Goal: Information Seeking & Learning: Learn about a topic

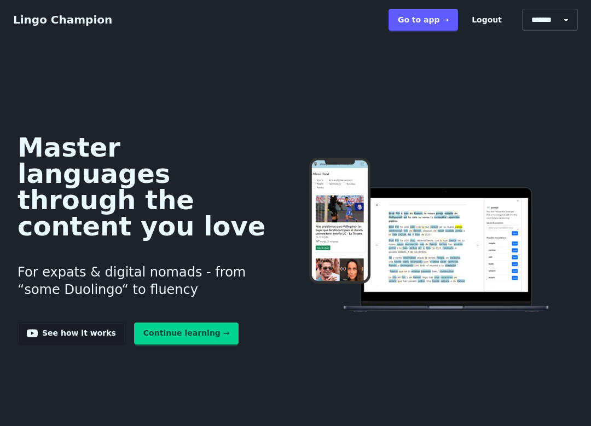
click at [433, 17] on link "Go to app ➝" at bounding box center [424, 20] width 70 height 22
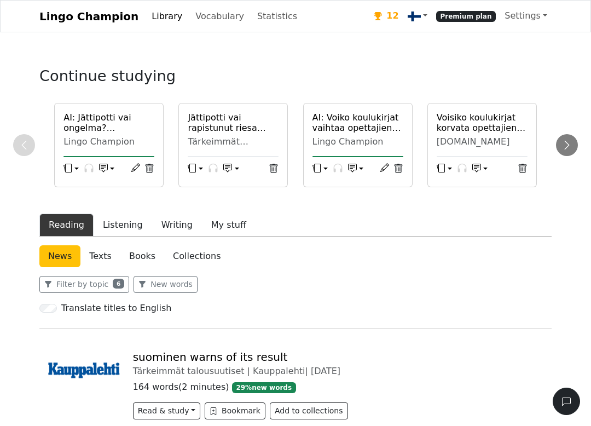
click at [121, 328] on div "suominen warns of its result Tärkeimmät talousuutiset | Kauppalehti | 2025-10-1…" at bounding box center [295, 380] width 513 height 105
click at [118, 226] on button "Listening" at bounding box center [123, 225] width 59 height 23
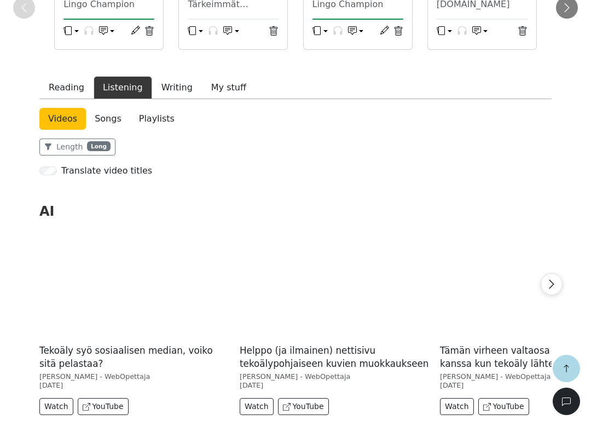
scroll to position [292, 0]
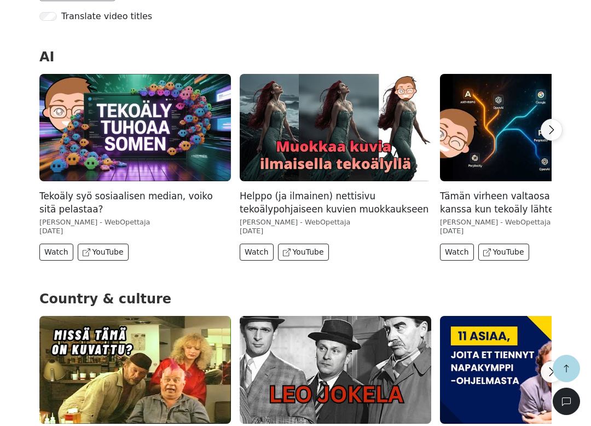
click at [67, 145] on img at bounding box center [135, 128] width 192 height 108
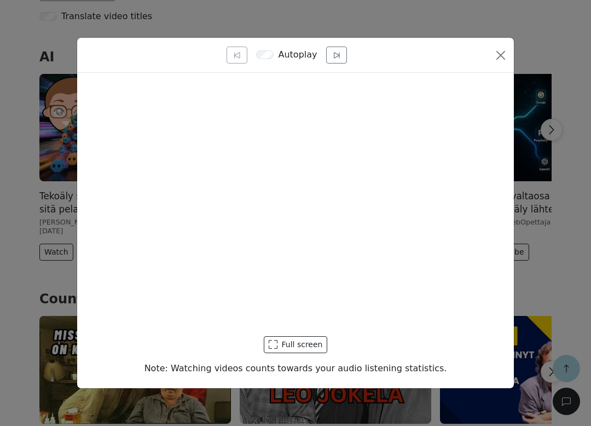
click at [309, 346] on button "Full screen" at bounding box center [296, 344] width 64 height 17
click at [371, 354] on div "Full screen Note: Watching videos counts towards your audio listening statistic…" at bounding box center [295, 230] width 437 height 315
click at [305, 347] on button "Full screen" at bounding box center [296, 344] width 64 height 17
click at [304, 341] on button "Full screen" at bounding box center [296, 344] width 64 height 17
click at [304, 346] on button "Full screen" at bounding box center [296, 344] width 64 height 17
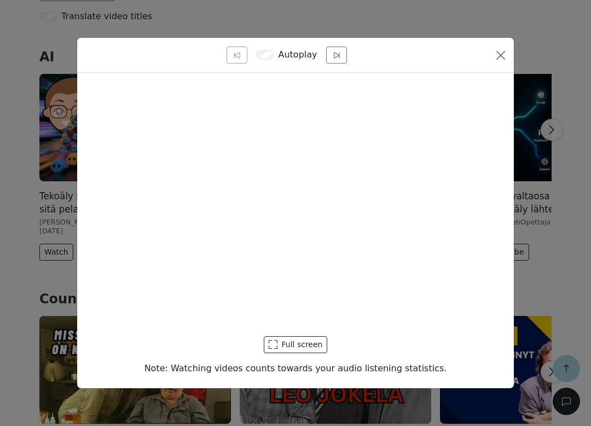
click at [498, 57] on button "Close" at bounding box center [501, 56] width 18 height 18
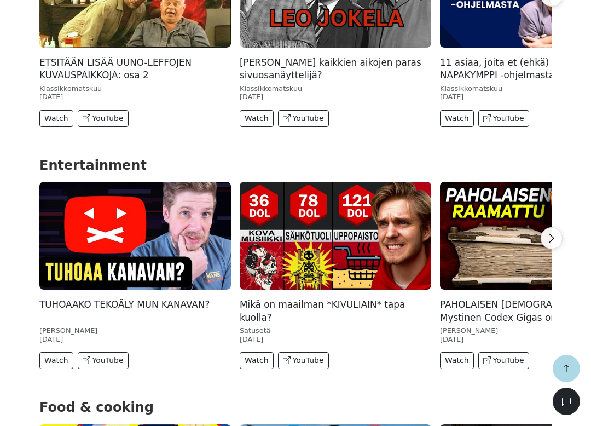
scroll to position [670, 0]
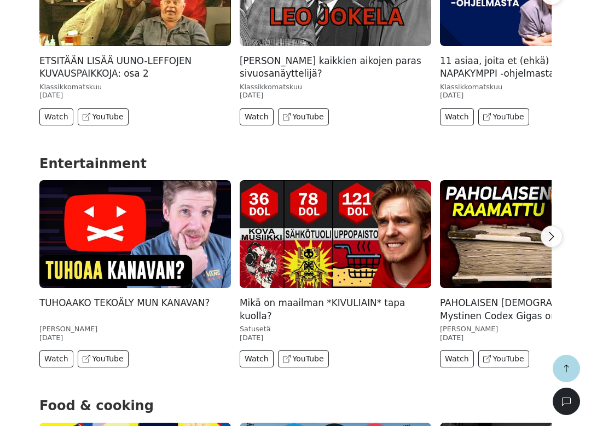
click at [92, 252] on img at bounding box center [135, 234] width 192 height 108
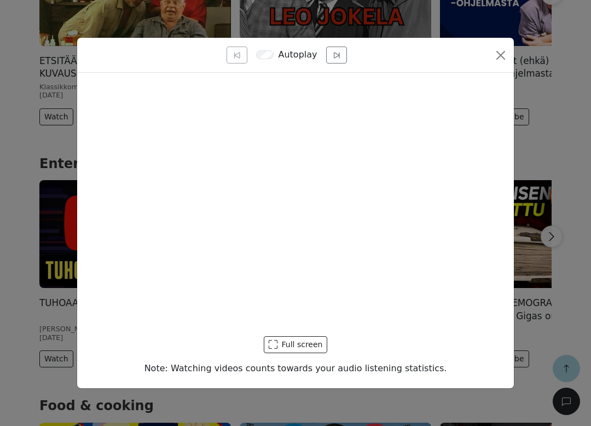
click at [306, 347] on button "Full screen" at bounding box center [296, 344] width 64 height 17
click at [306, 341] on button "Full screen" at bounding box center [296, 344] width 64 height 17
click at [306, 344] on button "Full screen" at bounding box center [296, 344] width 64 height 17
click at [306, 341] on button "Full screen" at bounding box center [296, 344] width 64 height 17
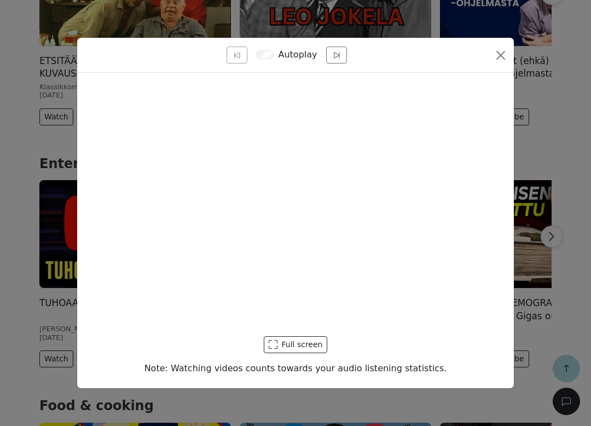
click at [309, 346] on button "Full screen" at bounding box center [296, 344] width 64 height 17
click at [413, 354] on div "Full screen Note: Watching videos counts towards your audio listening statistic…" at bounding box center [295, 230] width 437 height 315
click at [312, 340] on button "Full screen" at bounding box center [296, 344] width 64 height 17
click at [310, 343] on button "Full screen" at bounding box center [296, 344] width 64 height 17
click at [405, 344] on div "Full screen" at bounding box center [296, 344] width 420 height 17
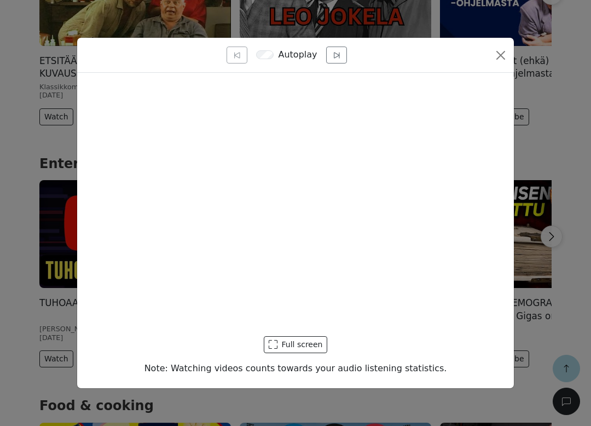
click at [306, 343] on button "Full screen" at bounding box center [296, 344] width 64 height 17
click at [363, 355] on div "Full screen Note: Watching videos counts towards your audio listening statistic…" at bounding box center [295, 230] width 437 height 315
click at [501, 59] on button "Close" at bounding box center [501, 56] width 18 height 18
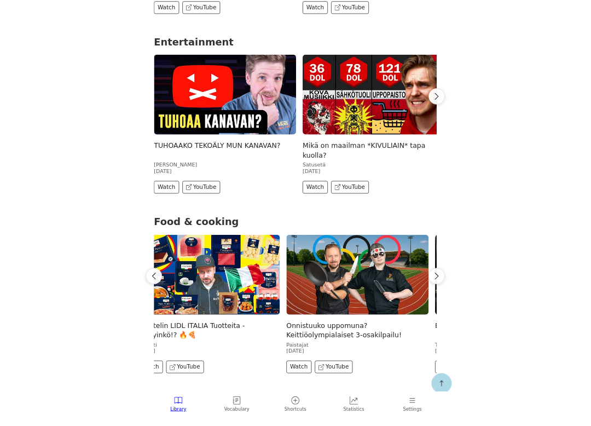
scroll to position [0, 22]
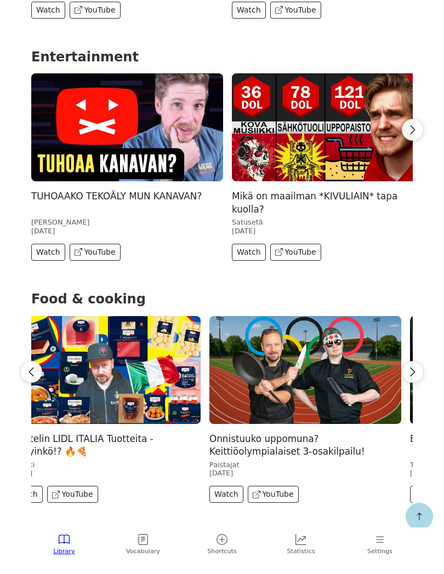
click at [104, 344] on img at bounding box center [105, 370] width 192 height 108
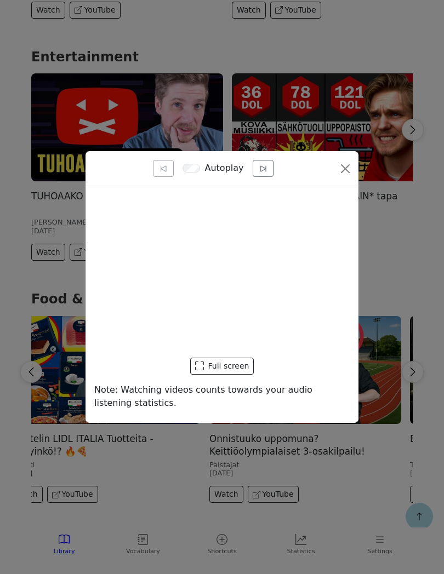
click at [226, 367] on button "Full screen" at bounding box center [222, 366] width 64 height 17
click at [223, 367] on button "Full screen" at bounding box center [222, 366] width 64 height 17
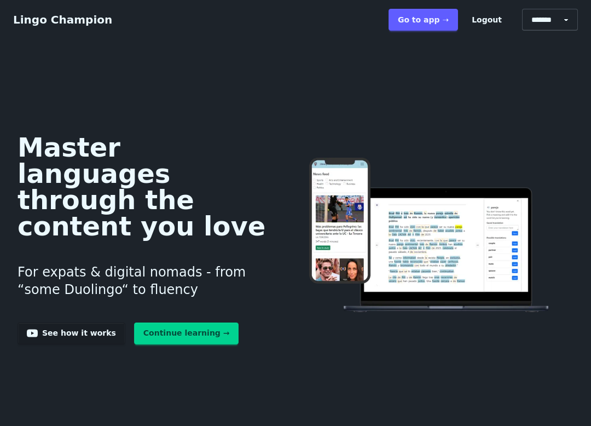
click at [437, 21] on link "Go to app ➝" at bounding box center [424, 20] width 70 height 22
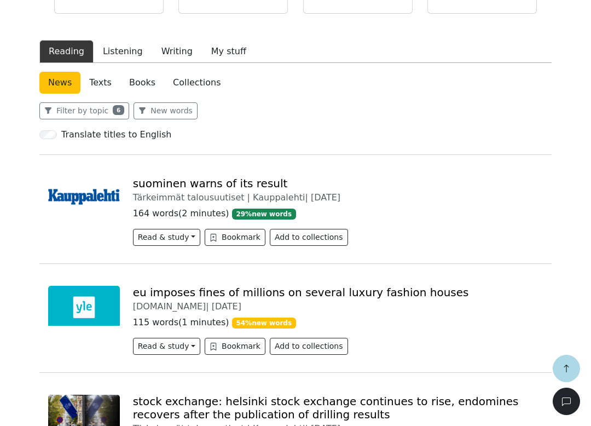
scroll to position [174, 0]
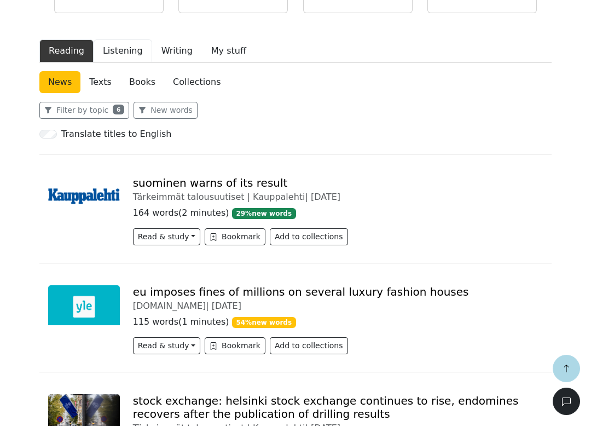
click at [108, 53] on button "Listening" at bounding box center [123, 50] width 59 height 23
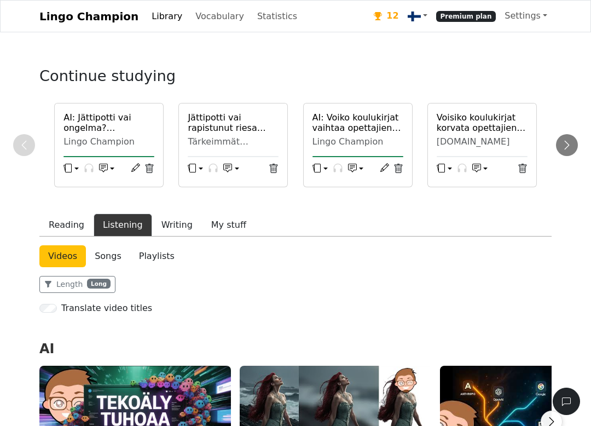
click at [107, 257] on link "Songs" at bounding box center [108, 256] width 44 height 22
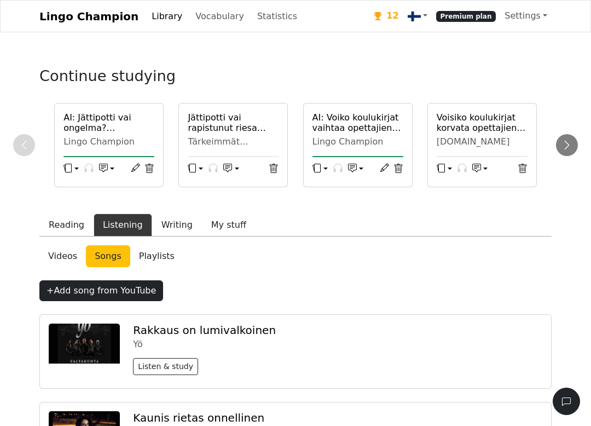
click at [519, 250] on div "Videos Songs Playlists" at bounding box center [295, 256] width 513 height 22
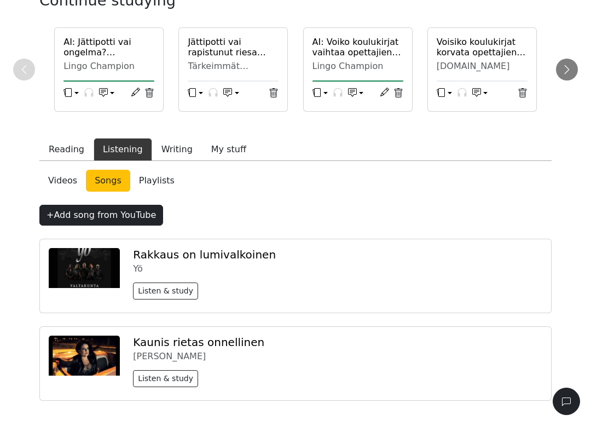
scroll to position [121, 0]
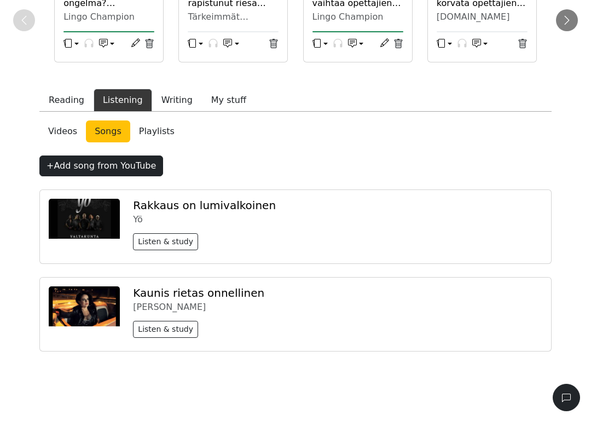
click at [83, 216] on img at bounding box center [84, 223] width 71 height 40
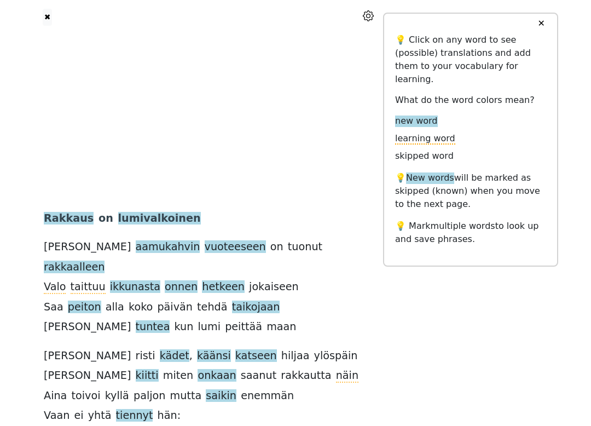
click at [45, 14] on button "✖" at bounding box center [47, 17] width 9 height 17
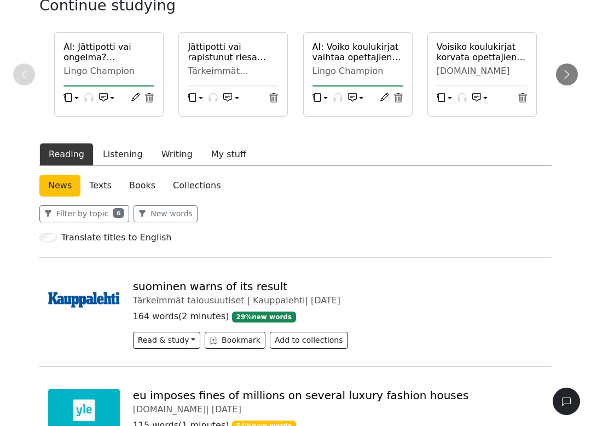
scroll to position [67, 0]
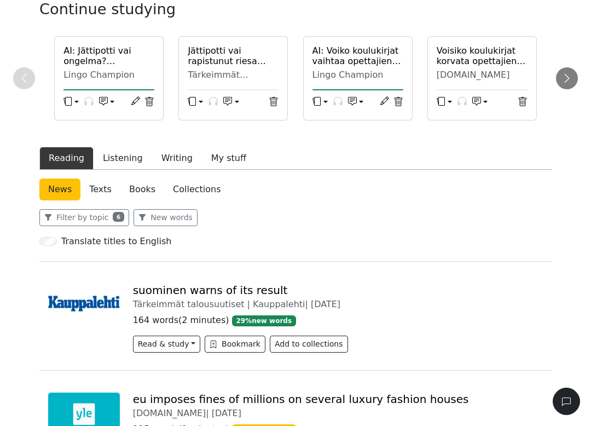
click at [90, 55] on h6 "AI: Jättipotti vai ongelma? Asuntomarkkinoiden perintö [GEOGRAPHIC_DATA]" at bounding box center [109, 55] width 91 height 21
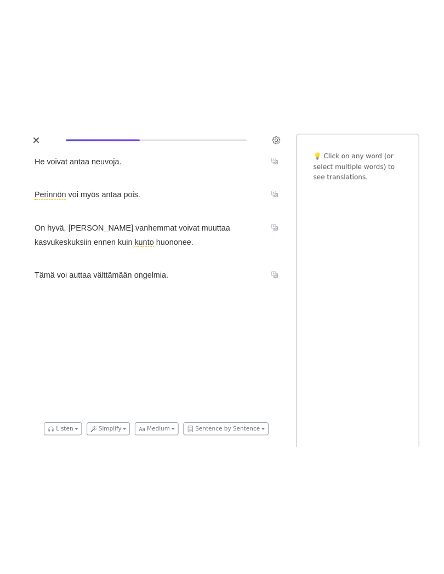
scroll to position [0, 1052]
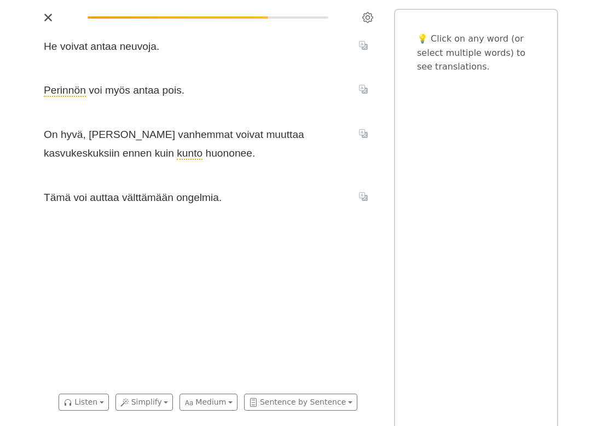
click at [54, 200] on span "Tämä" at bounding box center [57, 198] width 27 height 13
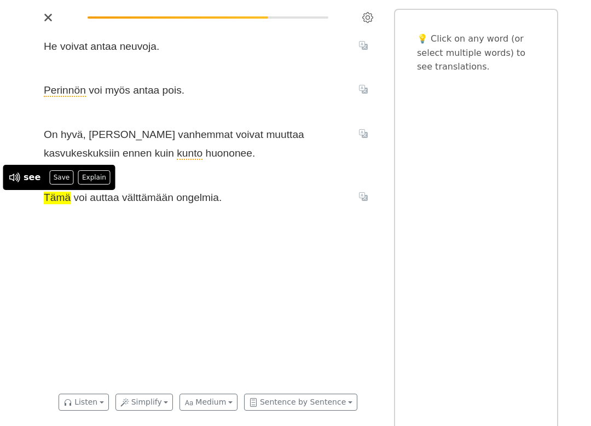
click at [19, 180] on icon at bounding box center [18, 178] width 3 height 10
click at [96, 235] on div "He voivat antaa neuvoja . Perinnön voi myös antaa pois . On hyvä , jos vanhemma…" at bounding box center [208, 206] width 351 height 361
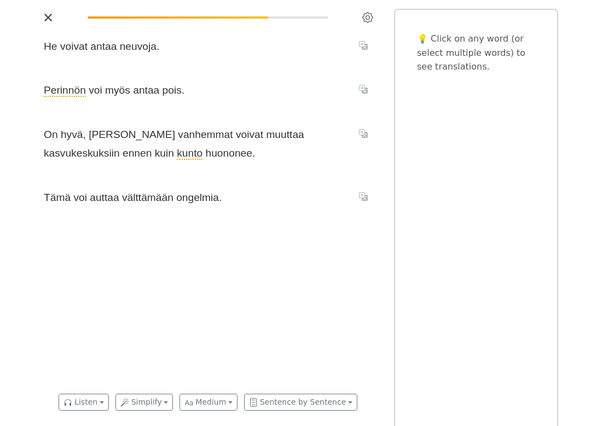
click at [104, 195] on span "auttaa" at bounding box center [104, 198] width 29 height 13
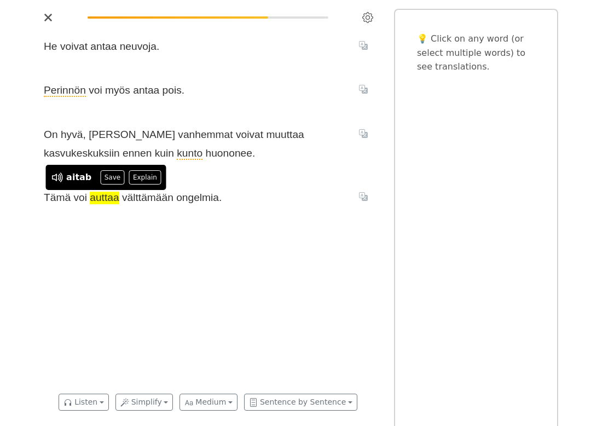
click at [55, 175] on icon at bounding box center [56, 177] width 8 height 7
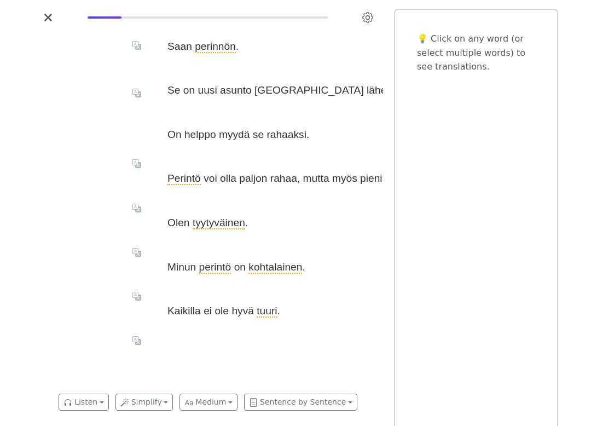
scroll to position [0, 0]
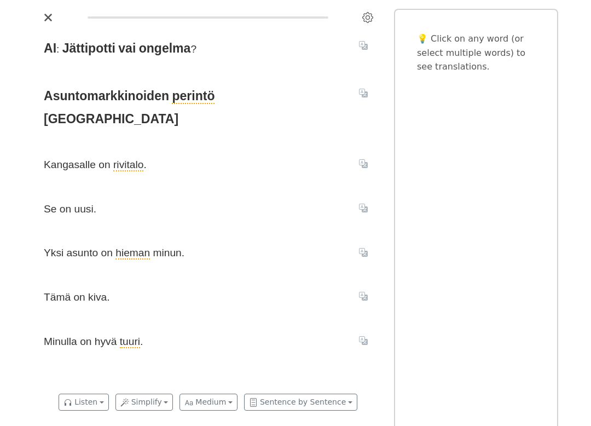
click at [49, 20] on icon "Close" at bounding box center [48, 17] width 9 height 9
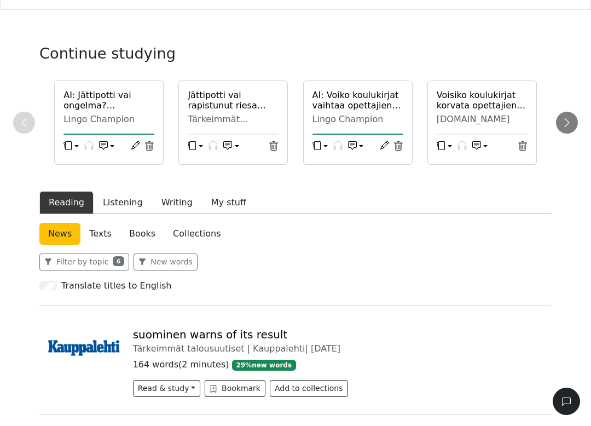
scroll to position [24, 0]
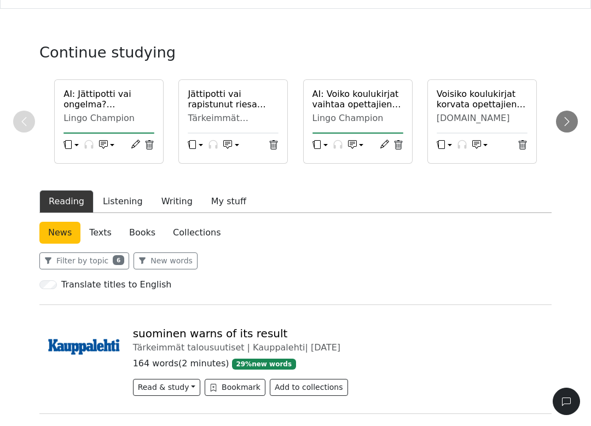
click at [87, 105] on h6 "AI: Jättipotti vai ongelma? Asuntomarkkinoiden perintö [GEOGRAPHIC_DATA]" at bounding box center [109, 99] width 91 height 21
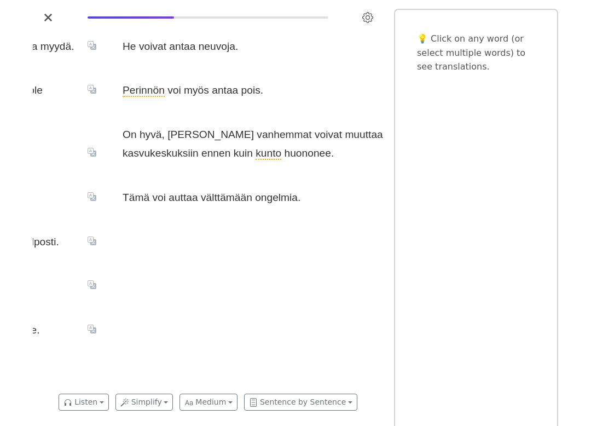
scroll to position [0, 1052]
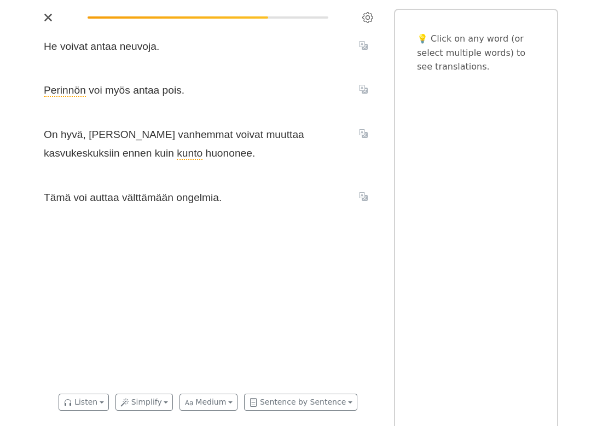
click at [117, 91] on span "myös" at bounding box center [117, 90] width 25 height 13
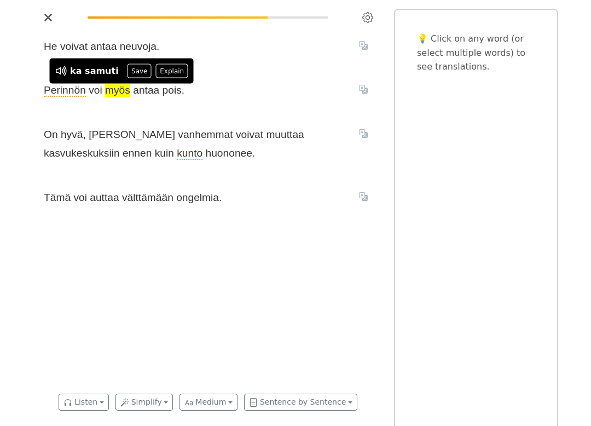
click at [59, 71] on icon at bounding box center [61, 71] width 13 height 13
click at [362, 130] on icon "Translate sentence" at bounding box center [363, 133] width 9 height 9
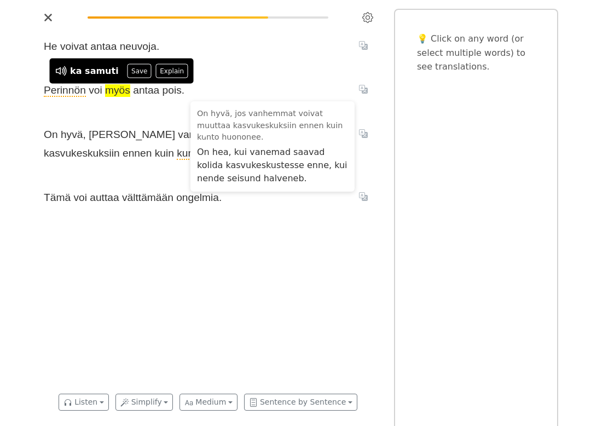
click at [336, 260] on div "He voivat antaa neuvoja . Perinnön voi myös antaa pois . On hyvä , jos vanhemma…" at bounding box center [208, 206] width 351 height 361
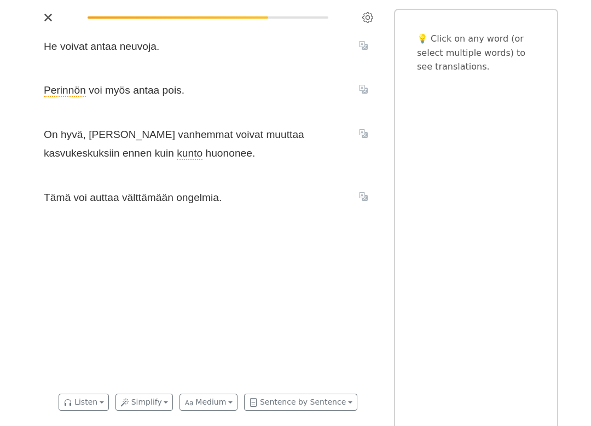
click at [363, 193] on icon "Translate sentence" at bounding box center [363, 196] width 9 height 9
click at [351, 278] on div "He voivat antaa neuvoja . Perinnön voi myös antaa pois . On hyvä , jos vanhemma…" at bounding box center [208, 206] width 351 height 361
click at [48, 20] on icon "Close" at bounding box center [48, 17] width 9 height 9
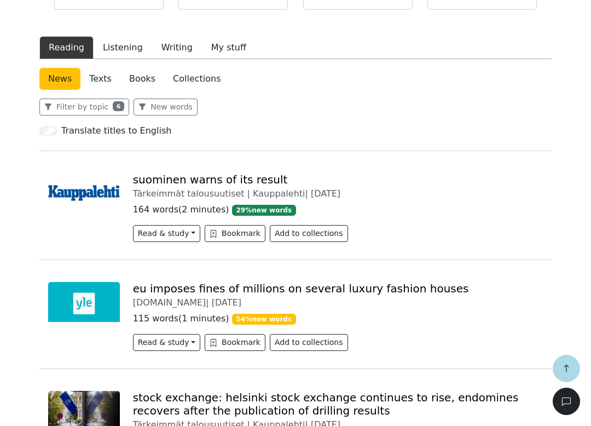
scroll to position [179, 0]
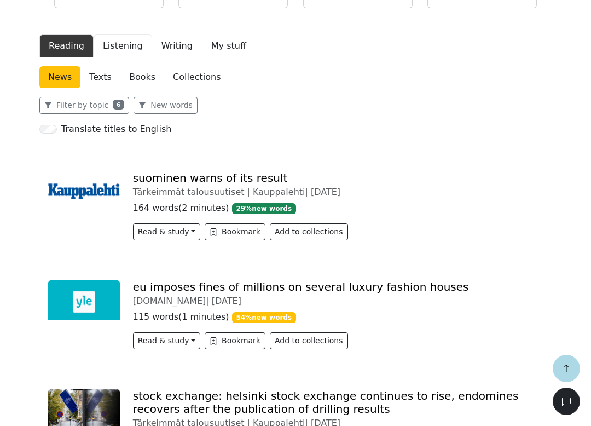
click at [109, 50] on button "Listening" at bounding box center [123, 46] width 59 height 23
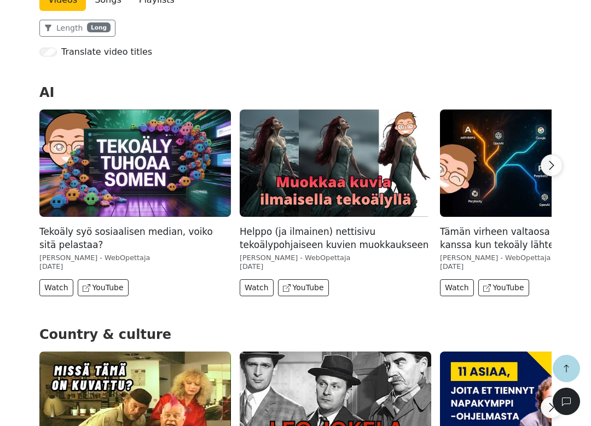
scroll to position [267, 0]
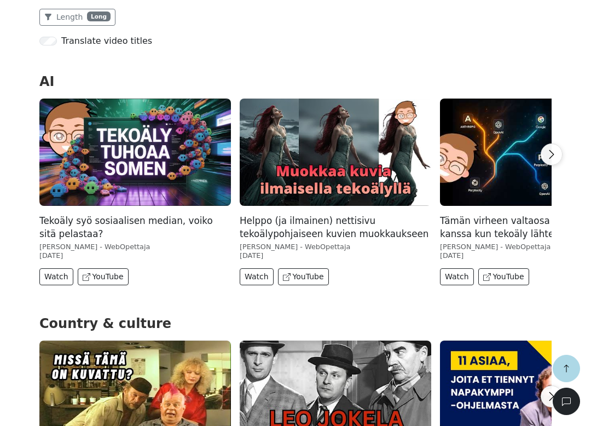
click at [369, 173] on img at bounding box center [336, 153] width 192 height 108
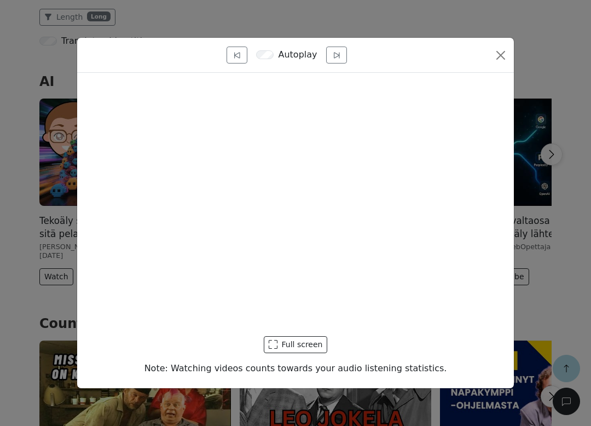
click at [303, 342] on button "Full screen" at bounding box center [296, 344] width 64 height 17
click at [496, 55] on button "Close" at bounding box center [501, 56] width 18 height 18
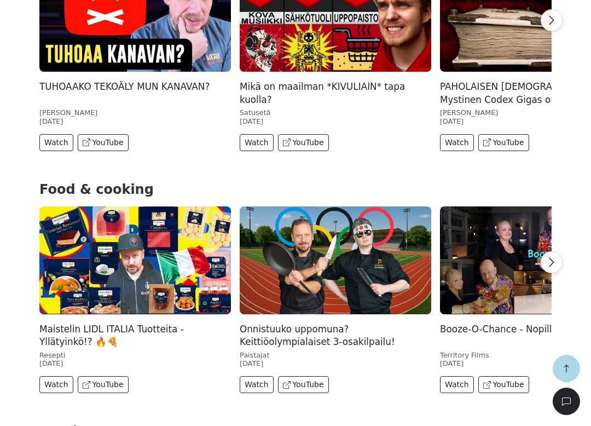
scroll to position [878, 0]
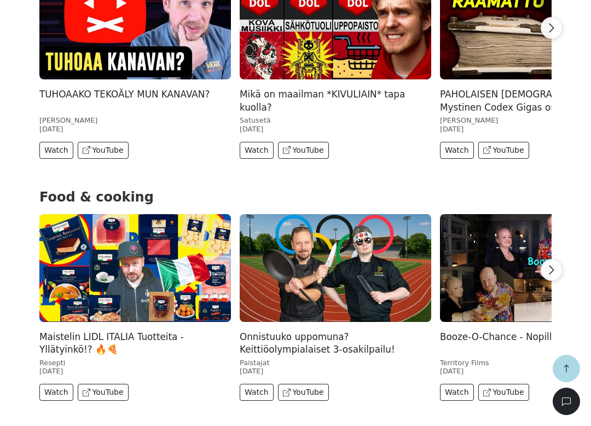
click at [114, 286] on img at bounding box center [135, 268] width 192 height 108
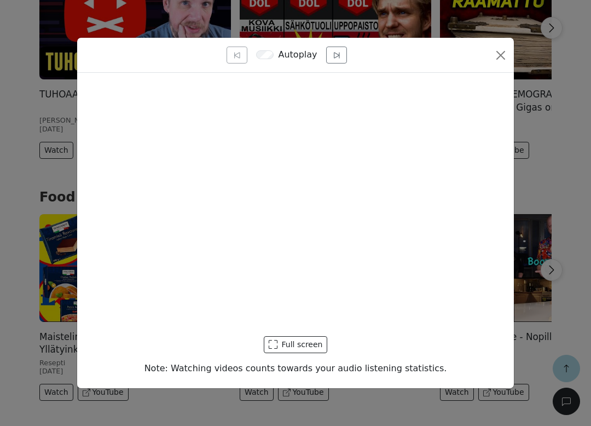
click at [313, 353] on button "Full screen" at bounding box center [296, 344] width 64 height 17
click at [390, 353] on div "Full screen" at bounding box center [296, 344] width 420 height 17
click at [497, 54] on button "Close" at bounding box center [501, 56] width 18 height 18
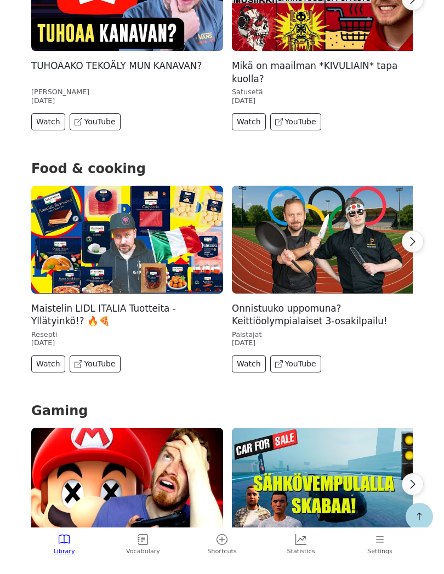
click at [162, 240] on img at bounding box center [127, 240] width 192 height 108
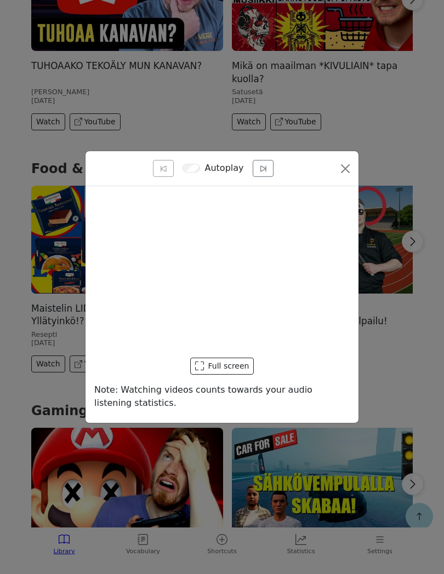
click at [225, 358] on button "Full screen" at bounding box center [222, 366] width 64 height 17
click at [323, 374] on div "Full screen" at bounding box center [221, 366] width 255 height 17
click at [351, 168] on button "Close" at bounding box center [345, 169] width 18 height 18
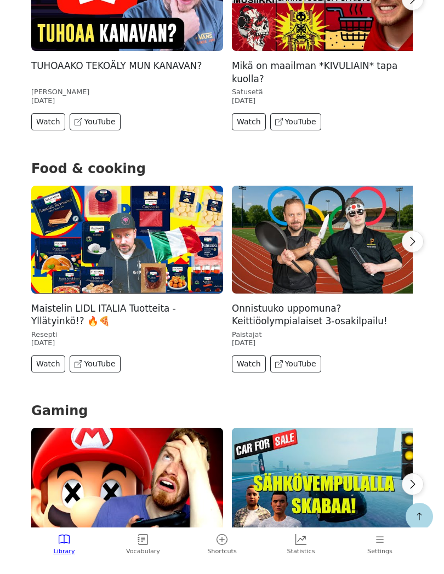
click at [308, 237] on img at bounding box center [328, 240] width 192 height 108
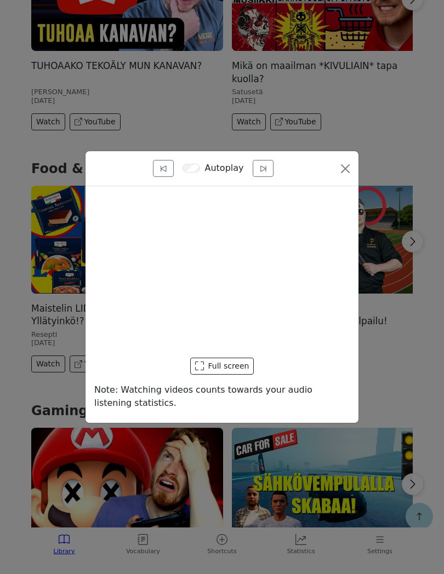
click at [235, 367] on button "Full screen" at bounding box center [222, 366] width 64 height 17
click at [240, 368] on button "Full screen" at bounding box center [222, 366] width 64 height 17
click at [343, 173] on button "Close" at bounding box center [345, 169] width 18 height 18
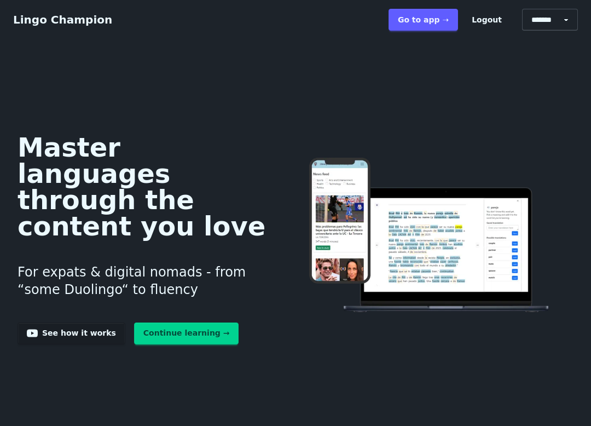
click at [429, 19] on link "Go to app ➝" at bounding box center [424, 20] width 70 height 22
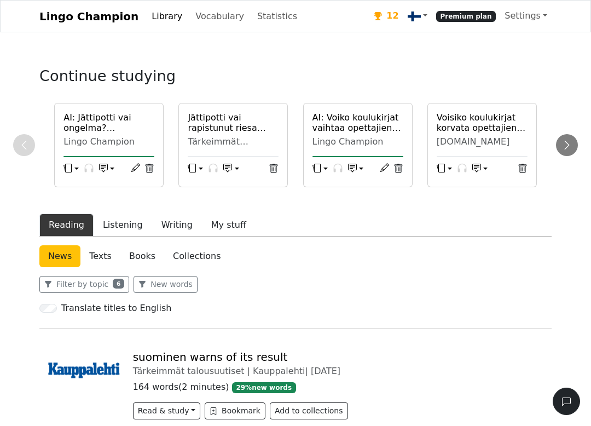
scroll to position [127, 0]
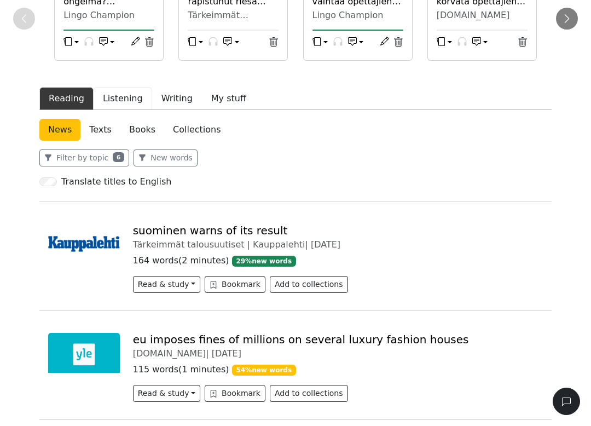
click at [117, 104] on button "Listening" at bounding box center [123, 98] width 59 height 23
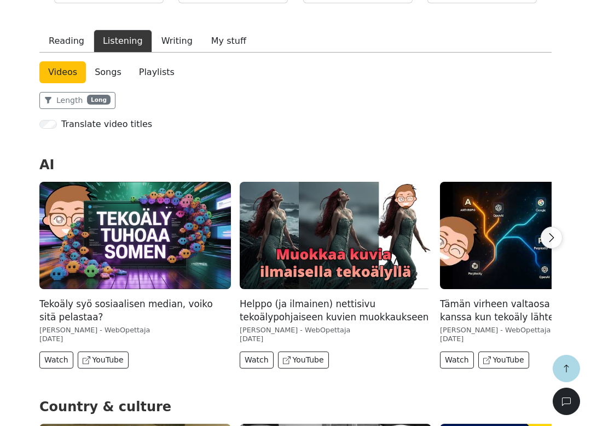
scroll to position [252, 0]
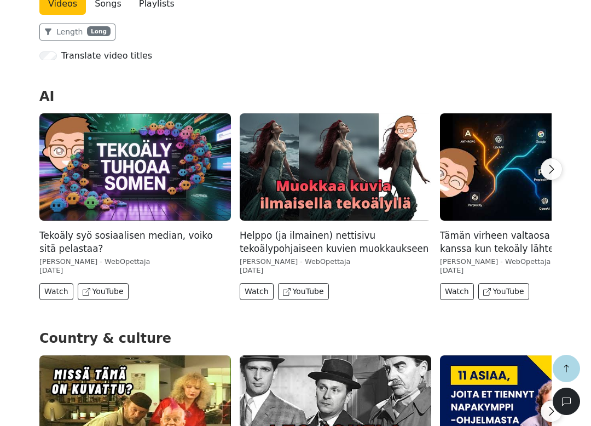
click at [87, 158] on img at bounding box center [135, 167] width 192 height 108
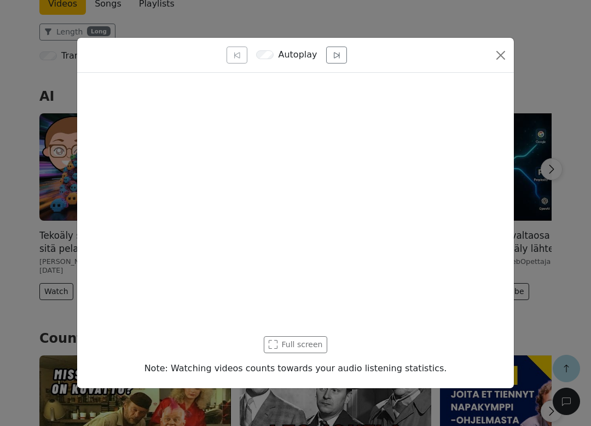
click at [308, 345] on div "Full screen" at bounding box center [296, 344] width 420 height 17
click at [307, 343] on div "Full screen" at bounding box center [296, 344] width 420 height 17
click at [496, 57] on button "Close" at bounding box center [501, 56] width 18 height 18
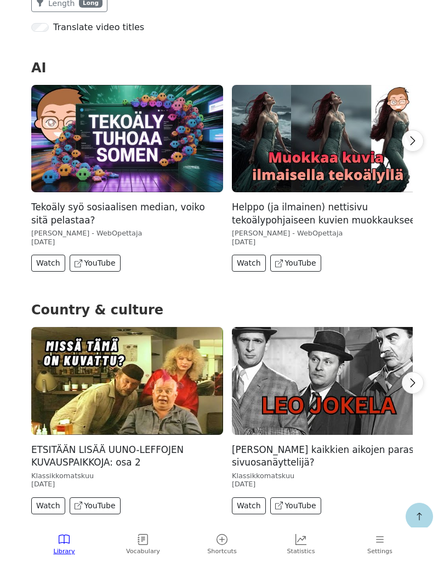
click at [168, 158] on img at bounding box center [127, 139] width 192 height 108
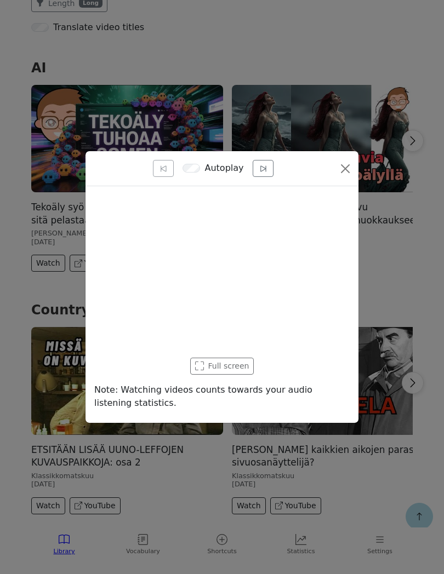
click at [224, 367] on div "Full screen" at bounding box center [221, 366] width 255 height 17
click at [222, 365] on div "Full screen" at bounding box center [221, 366] width 255 height 17
click at [351, 168] on button "Close" at bounding box center [345, 169] width 18 height 18
